Goal: Check status: Check status

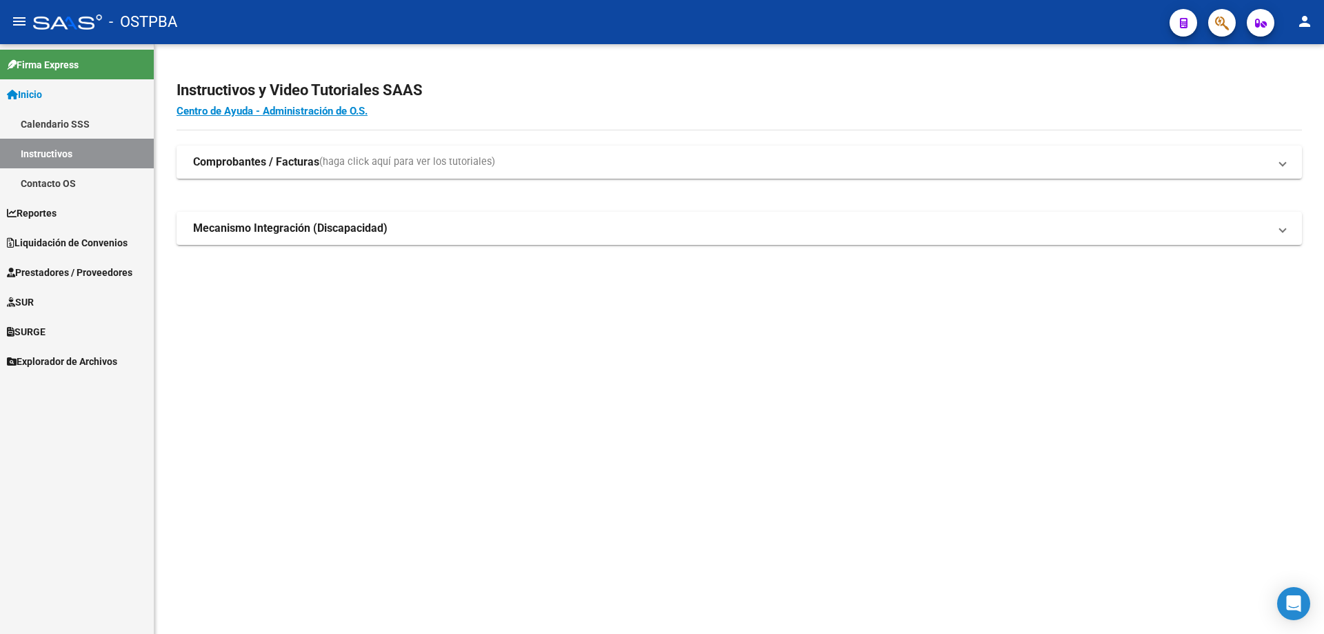
click at [30, 241] on span "Liquidación de Convenios" at bounding box center [67, 242] width 121 height 15
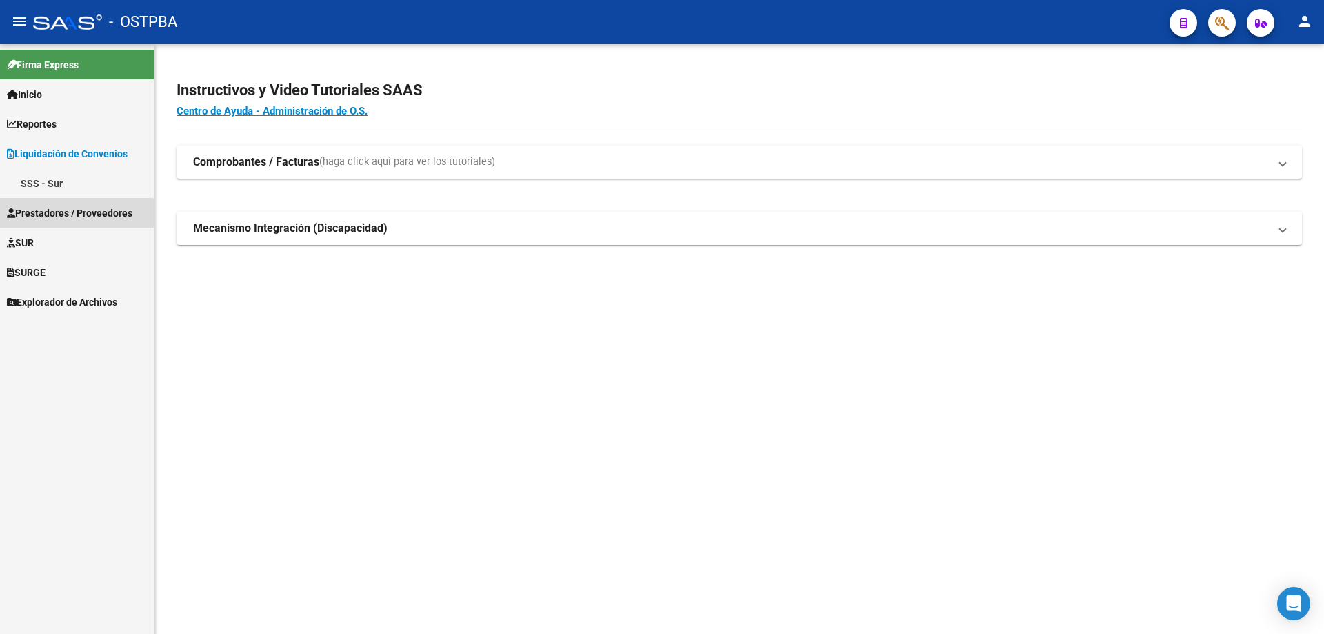
click at [44, 212] on span "Prestadores / Proveedores" at bounding box center [69, 212] width 125 height 15
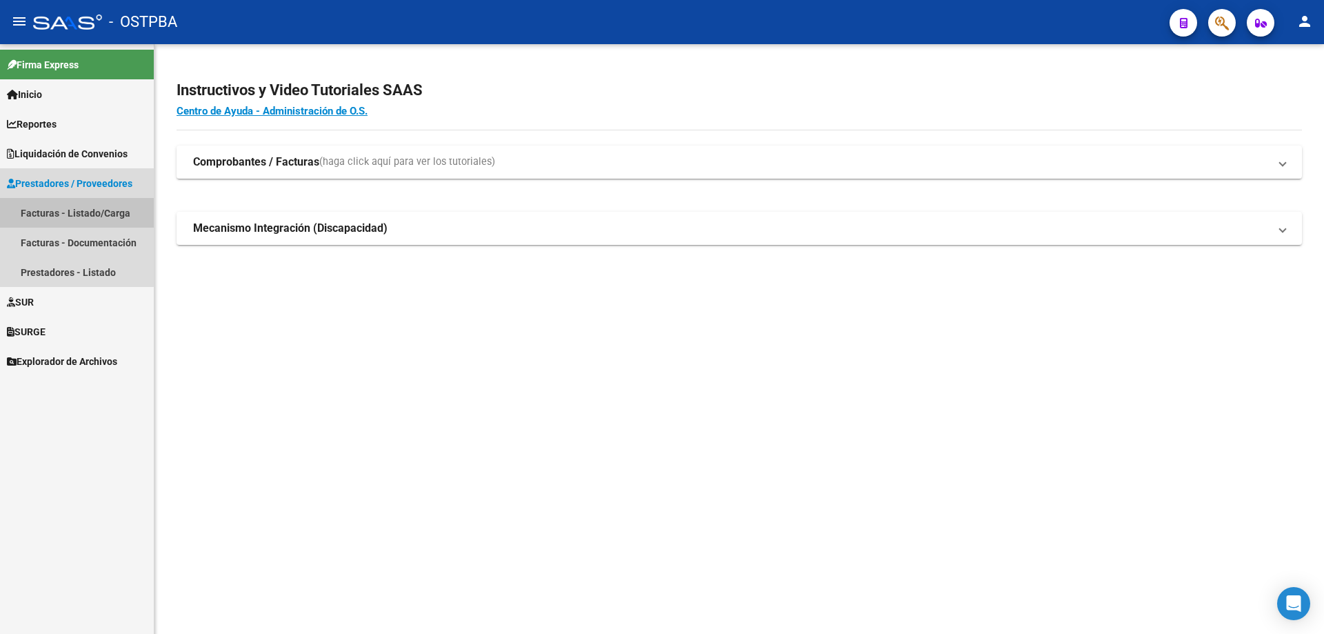
click at [44, 212] on link "Facturas - Listado/Carga" at bounding box center [77, 213] width 154 height 30
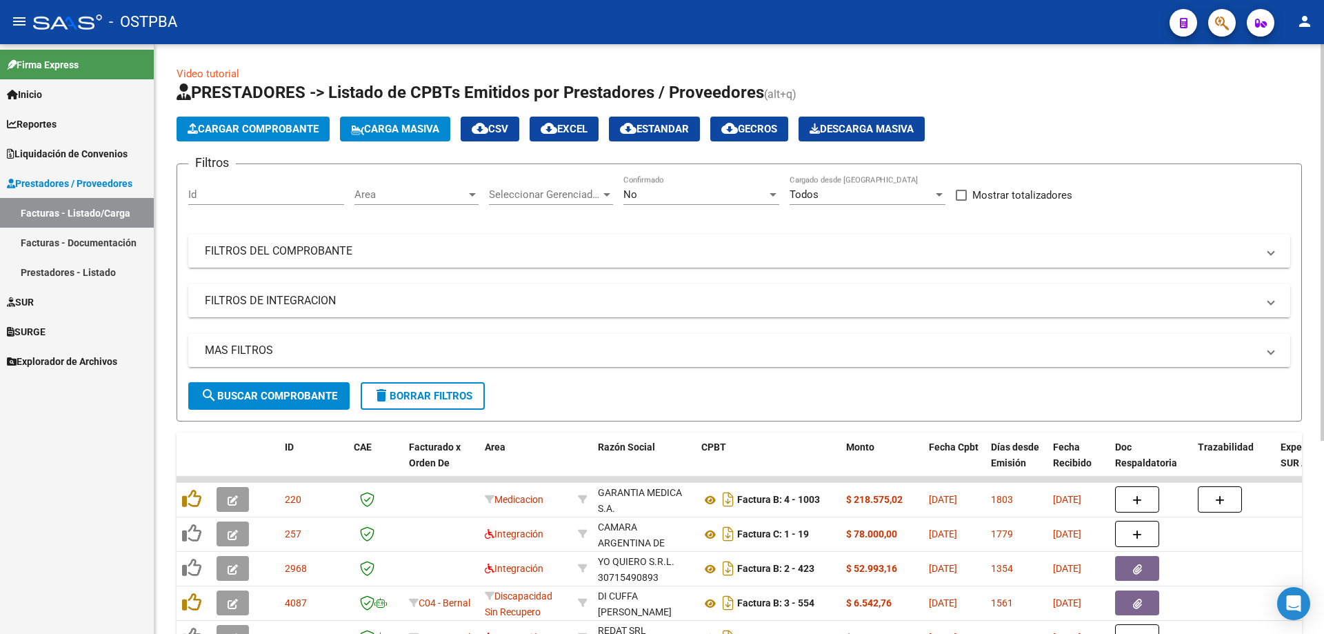
click at [473, 194] on div at bounding box center [472, 194] width 7 height 3
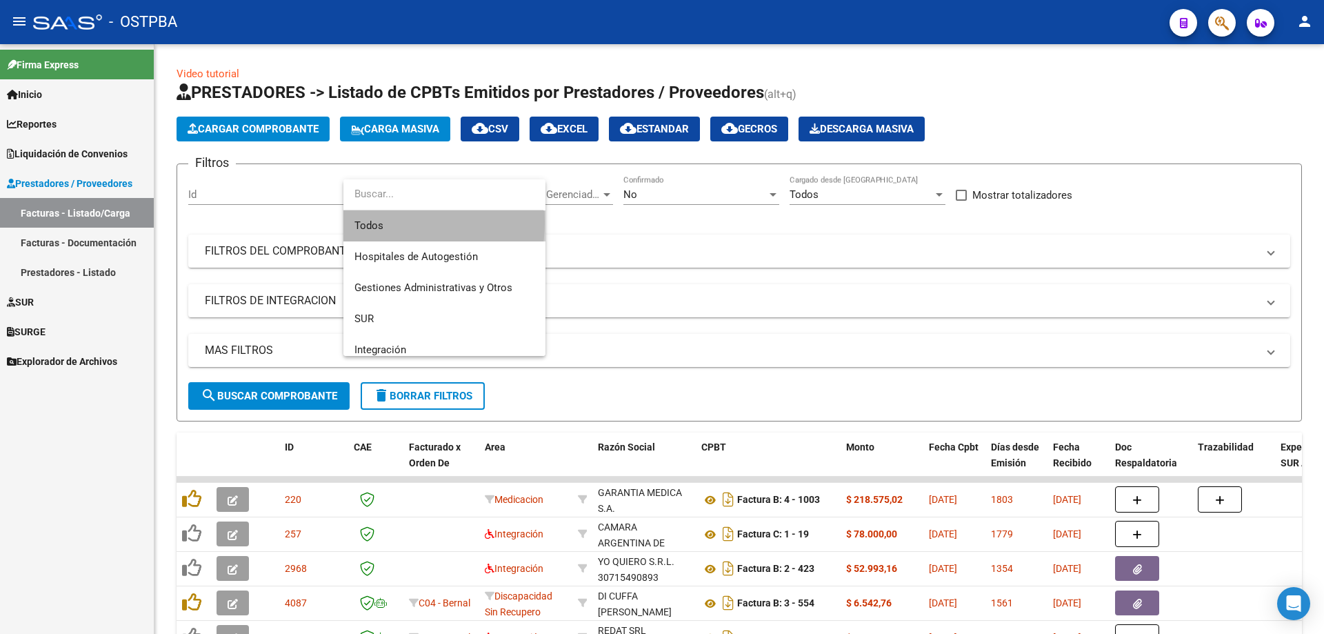
click at [370, 221] on span "Todos" at bounding box center [444, 225] width 180 height 31
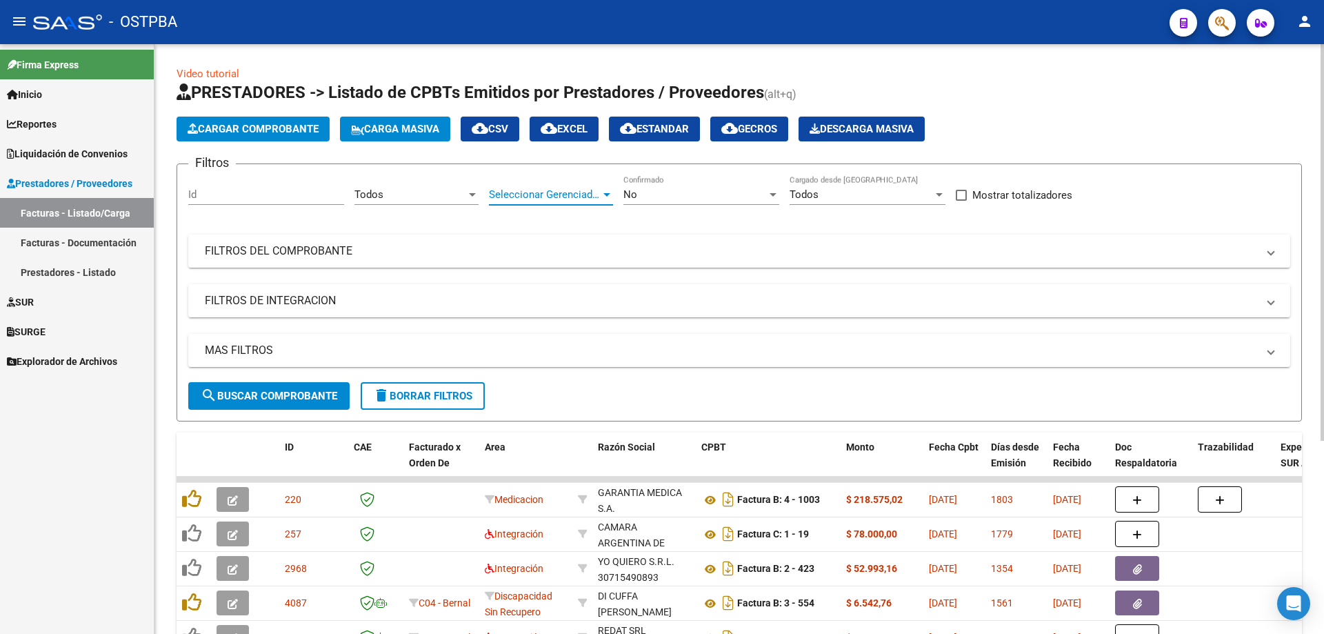
click at [605, 192] on div at bounding box center [607, 194] width 12 height 11
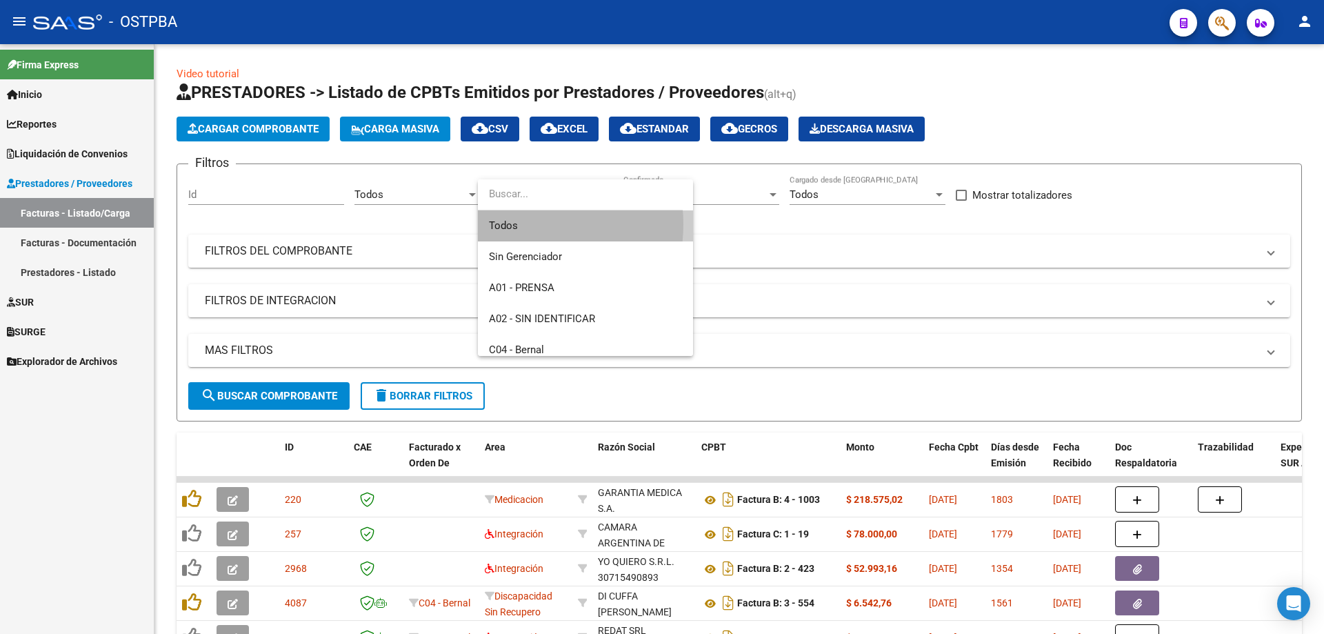
click at [512, 224] on span "Todos" at bounding box center [585, 225] width 193 height 31
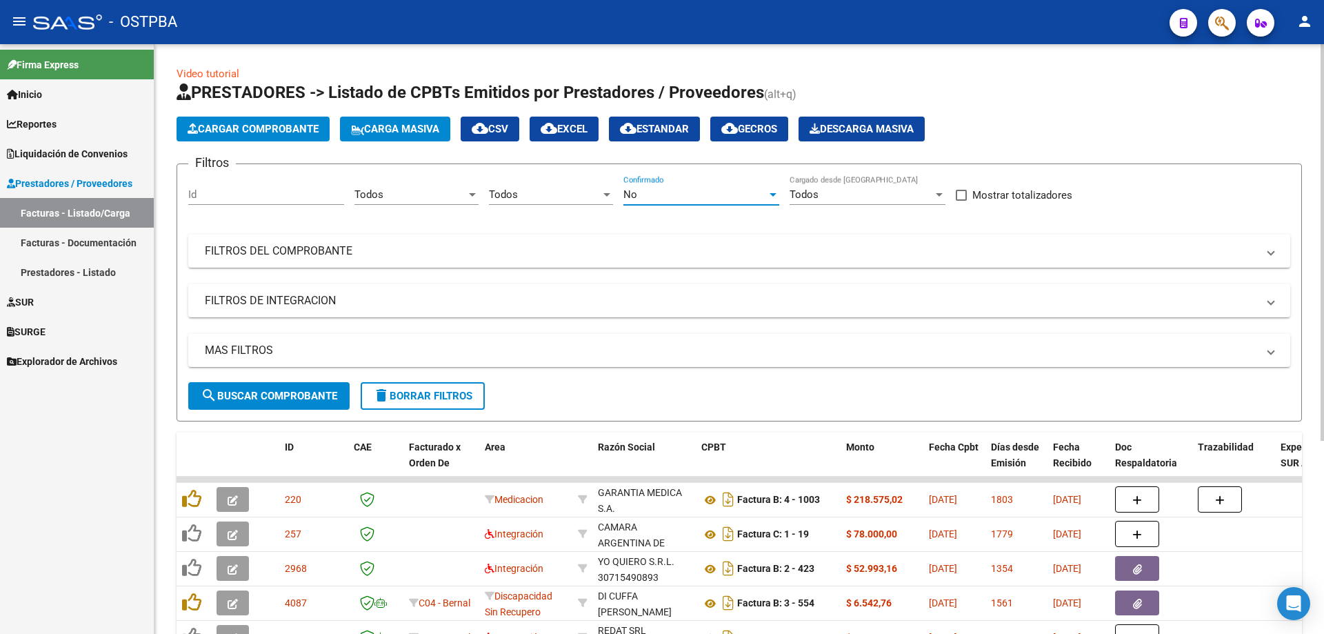
click at [775, 190] on div at bounding box center [773, 194] width 12 height 11
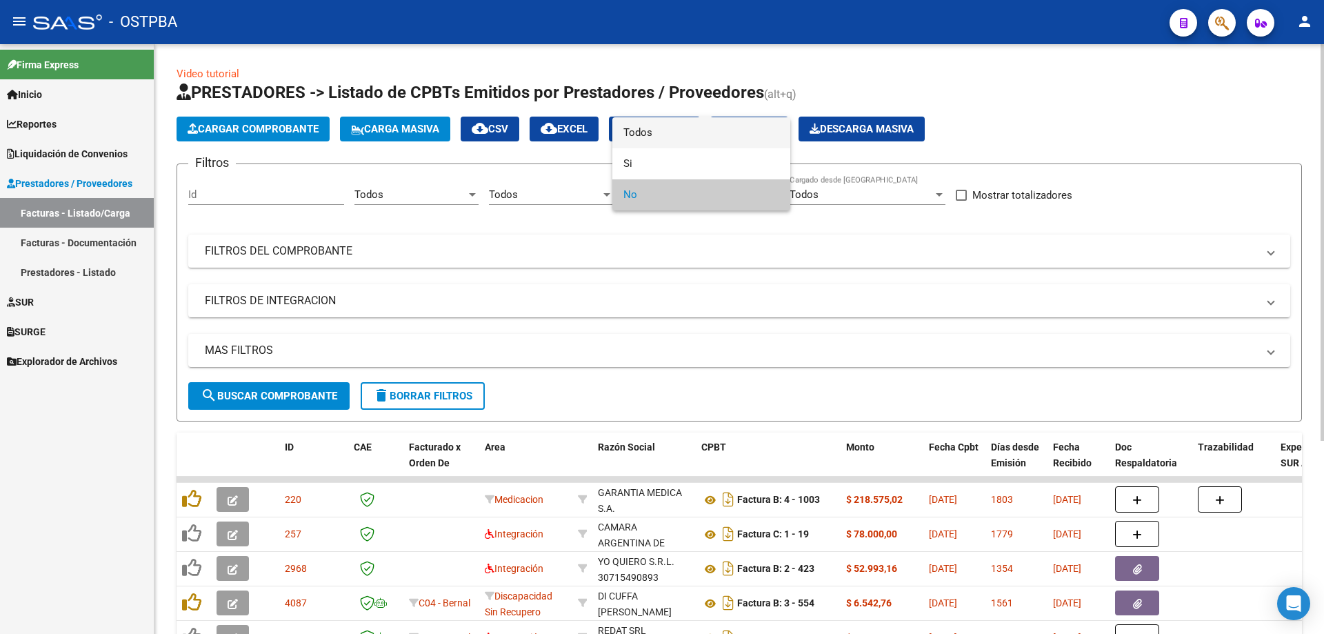
click at [654, 131] on span "Todos" at bounding box center [701, 132] width 156 height 31
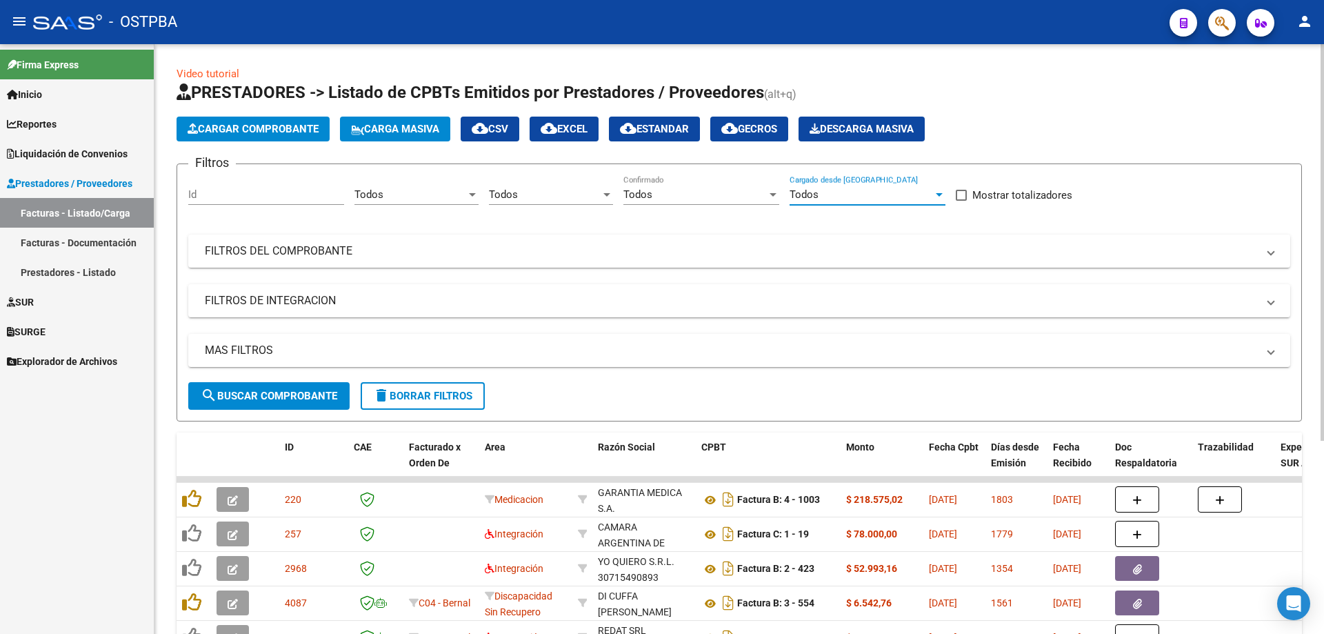
click at [942, 195] on div at bounding box center [939, 194] width 12 height 11
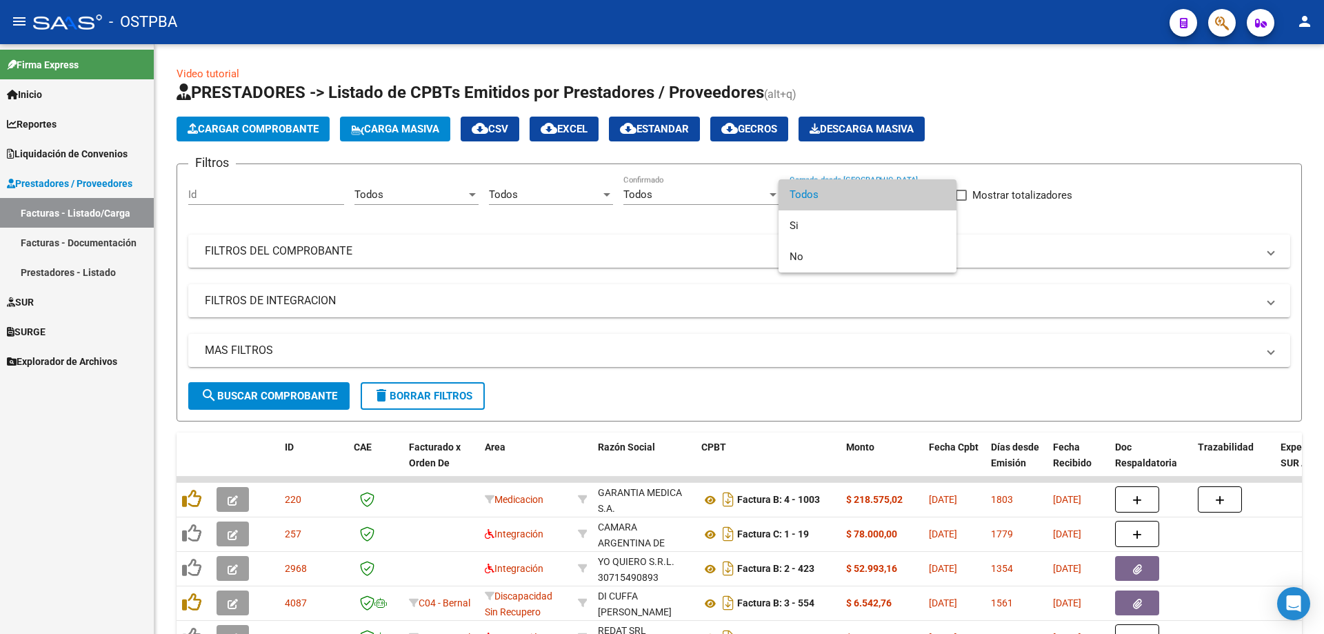
click at [828, 190] on span "Todos" at bounding box center [867, 194] width 156 height 31
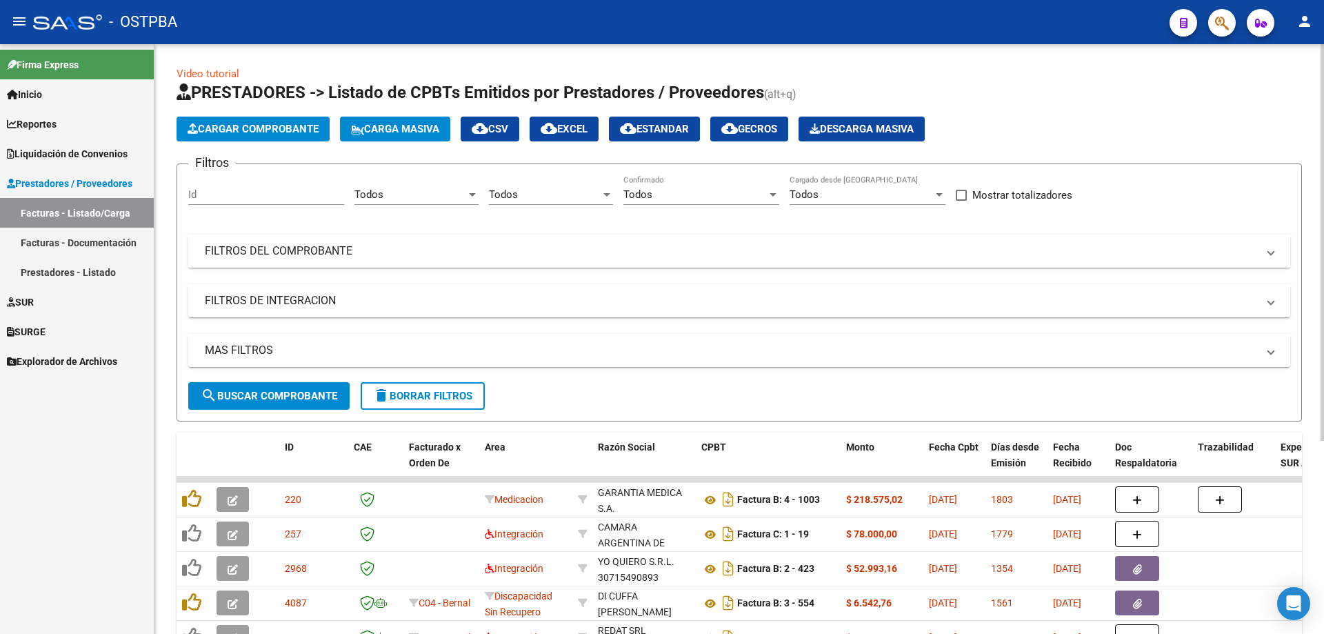
click at [259, 249] on mat-panel-title "FILTROS DEL COMPROBANTE" at bounding box center [731, 250] width 1052 height 15
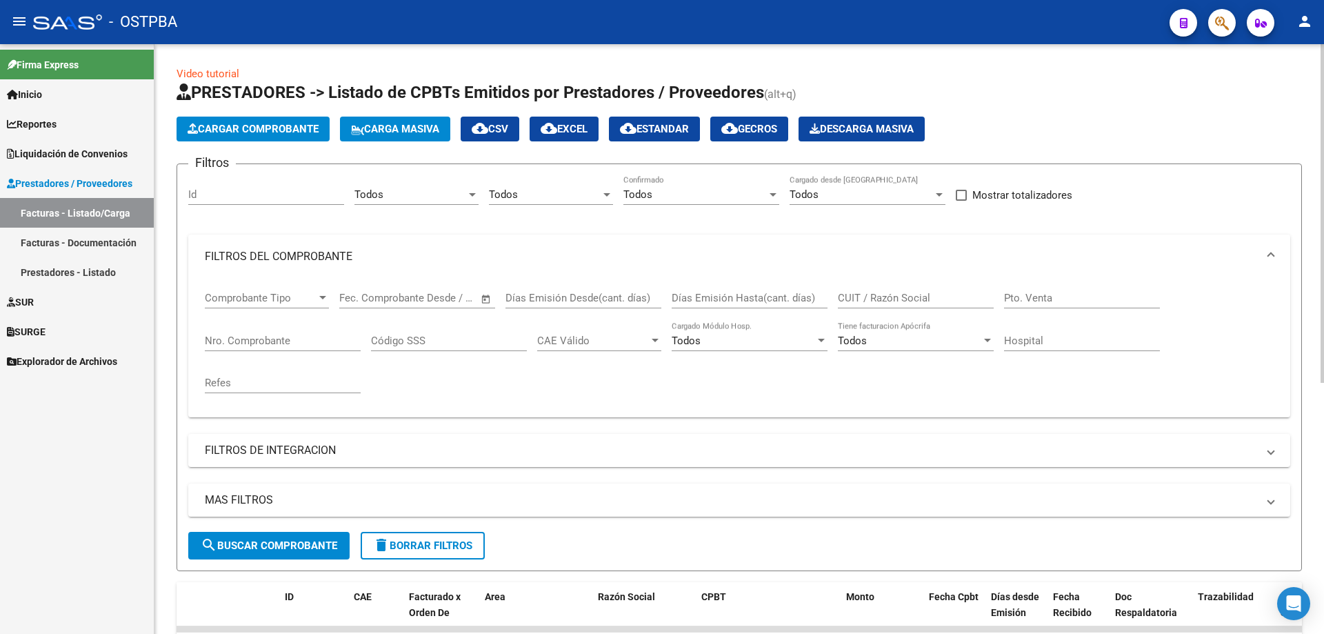
click at [246, 337] on input "Nro. Comprobante" at bounding box center [283, 340] width 156 height 12
click at [283, 545] on span "search Buscar Comprobante" at bounding box center [269, 545] width 137 height 12
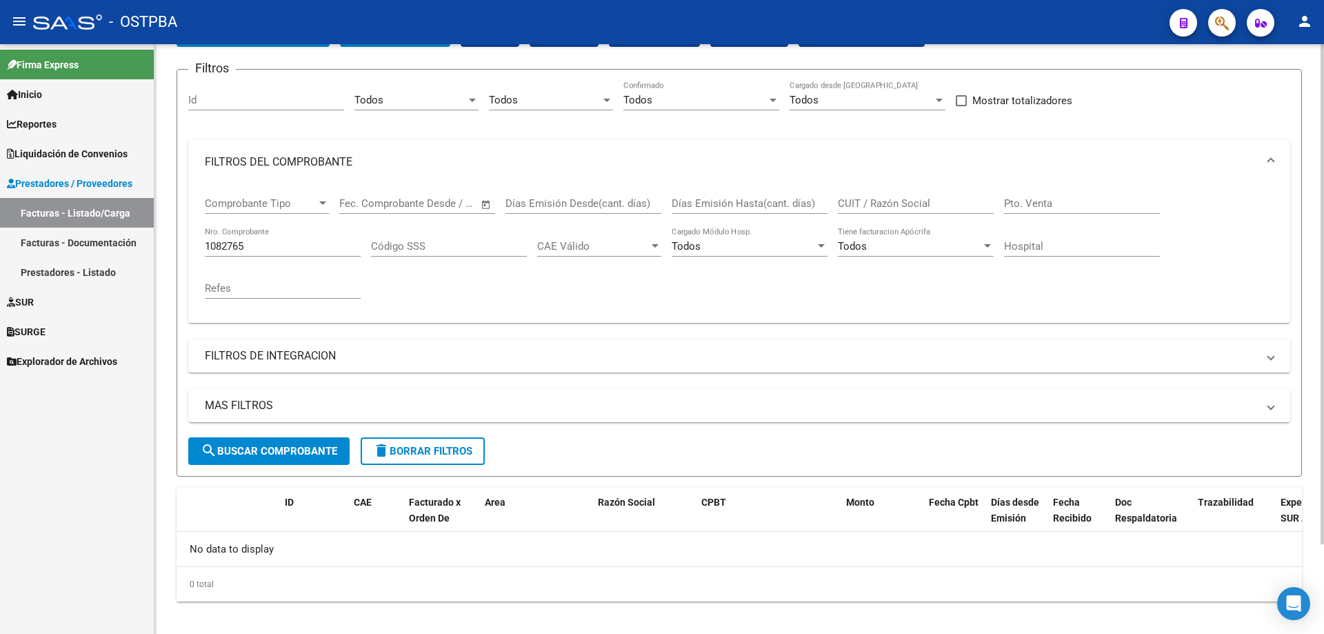
scroll to position [106, 0]
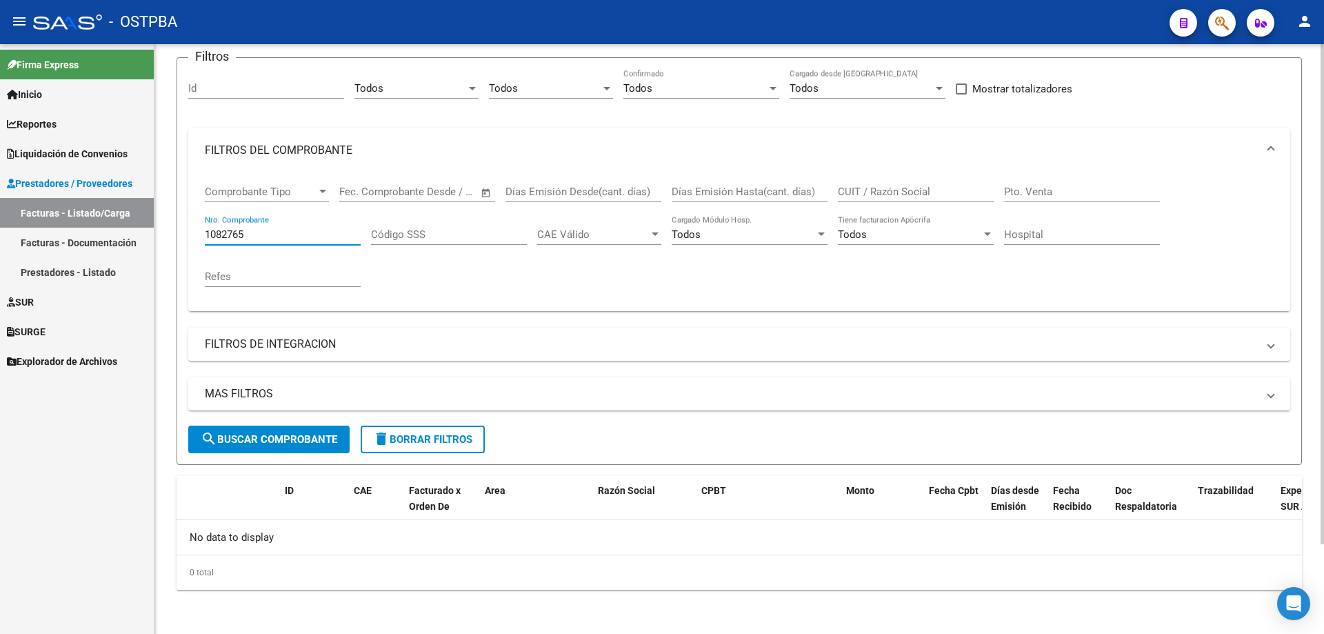
click at [291, 234] on input "1082765" at bounding box center [283, 234] width 156 height 12
type input "1"
click at [263, 435] on span "search Buscar Comprobante" at bounding box center [269, 439] width 137 height 12
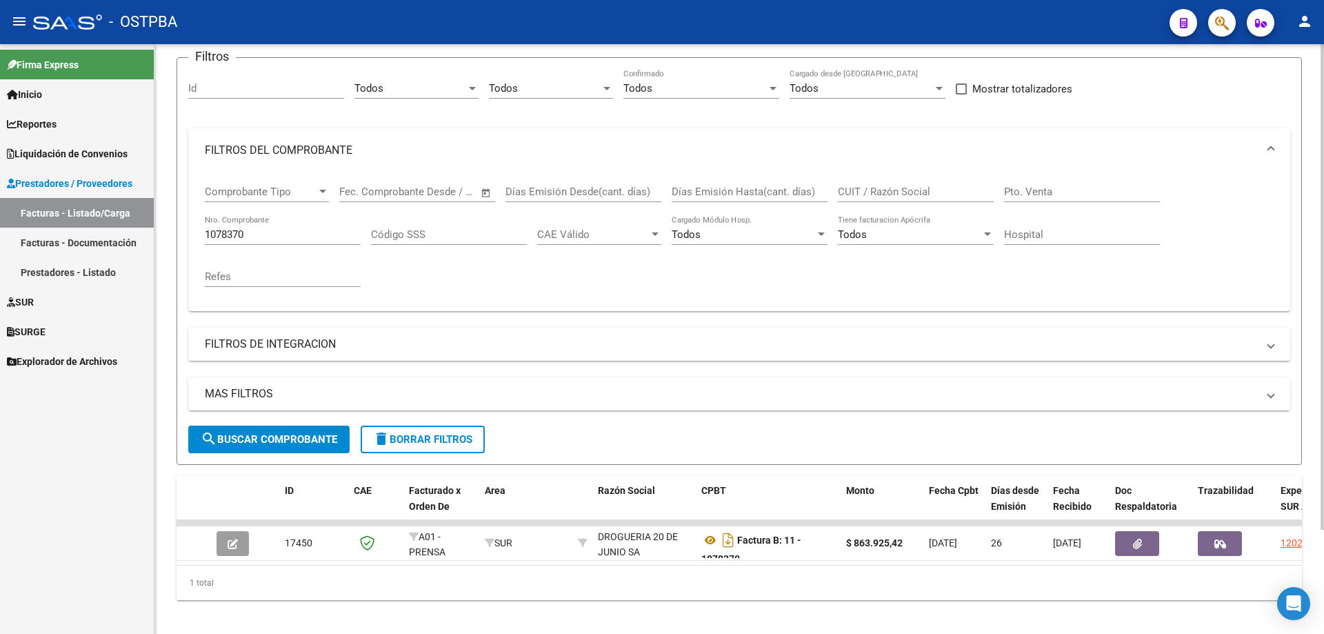
click at [604, 621] on div "Video tutorial PRESTADORES -> Listado de CPBTs Emitidos por Prestadores / Prove…" at bounding box center [738, 291] width 1169 height 706
click at [284, 236] on input "1078370" at bounding box center [283, 234] width 156 height 12
type input "1"
click at [389, 281] on div "Comprobante Tipo Comprobante Tipo Fecha inicio – Fecha fin Fec. Comprobante Des…" at bounding box center [739, 236] width 1069 height 128
